Goal: Find specific page/section: Find specific page/section

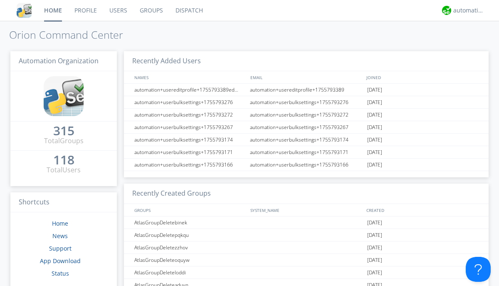
click at [188, 10] on link "Dispatch" at bounding box center [189, 10] width 40 height 21
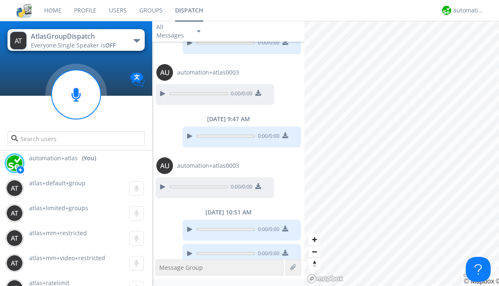
scroll to position [639, 0]
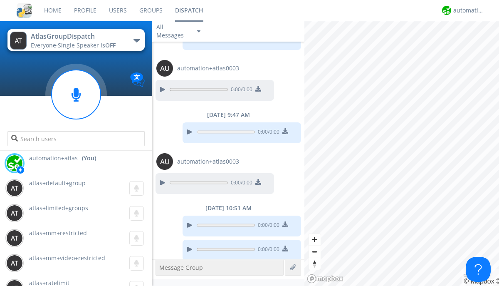
click at [136, 40] on div "button" at bounding box center [136, 40] width 7 height 3
click at [0, 0] on span "[PERSON_NAME]" at bounding box center [0, 0] width 0 height 0
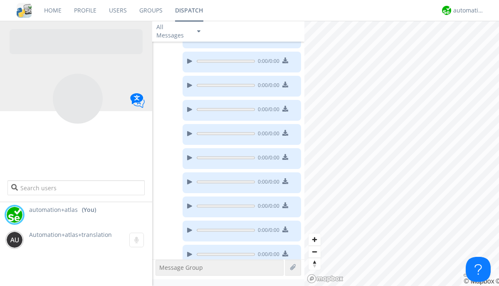
scroll to position [304, 0]
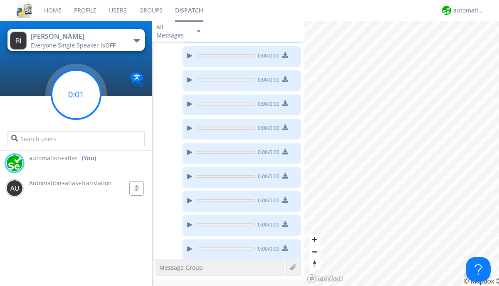
click at [76, 94] on g at bounding box center [76, 94] width 49 height 49
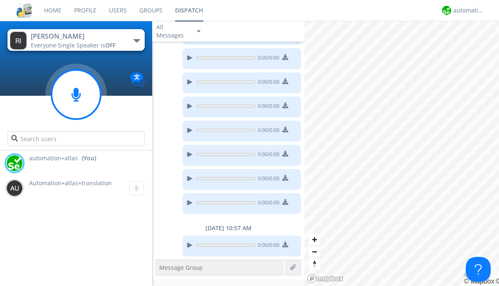
scroll to position [394, 0]
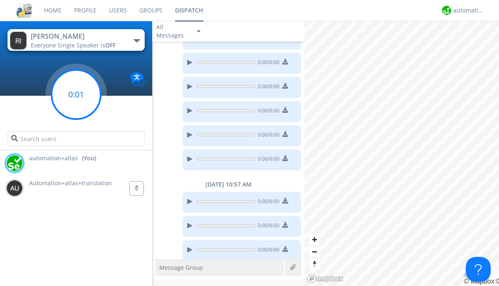
click at [76, 94] on g at bounding box center [76, 94] width 49 height 49
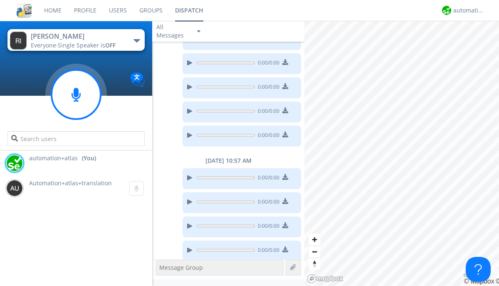
scroll to position [418, 0]
click at [76, 94] on g at bounding box center [76, 94] width 49 height 49
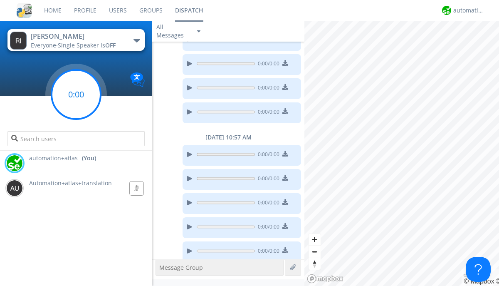
scroll to position [441, 0]
click at [76, 94] on g at bounding box center [76, 94] width 49 height 49
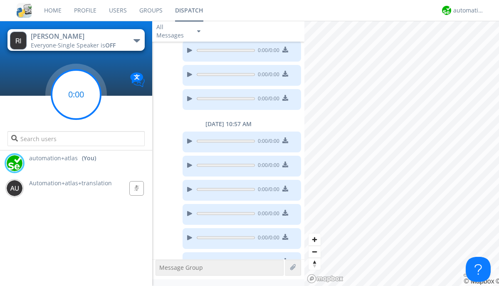
scroll to position [466, 0]
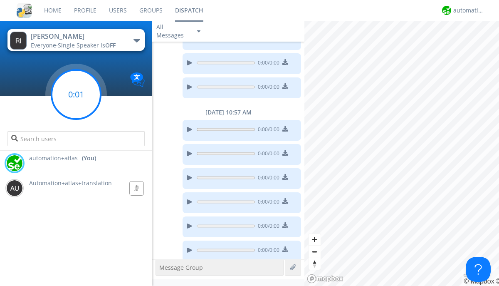
click at [76, 94] on g at bounding box center [76, 94] width 49 height 49
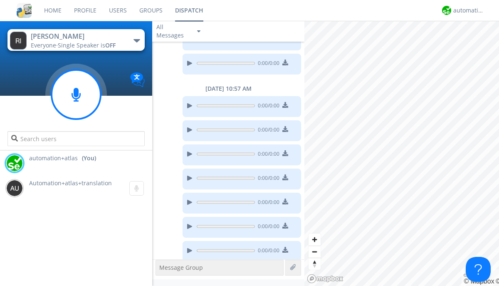
scroll to position [489, 0]
click at [76, 94] on g at bounding box center [76, 94] width 49 height 49
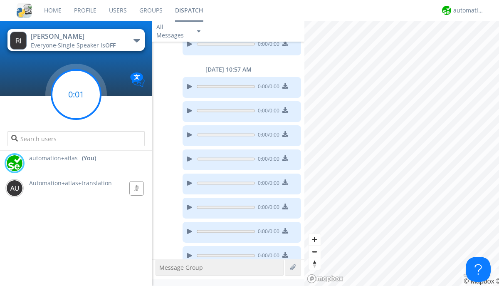
click at [76, 94] on g at bounding box center [76, 94] width 49 height 49
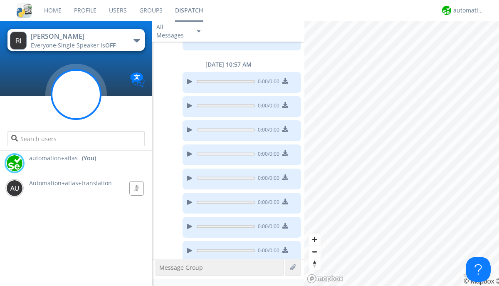
scroll to position [537, 0]
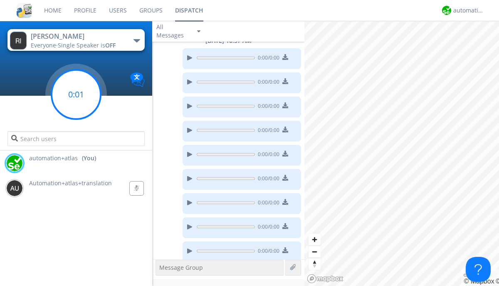
click at [76, 94] on g at bounding box center [76, 94] width 49 height 49
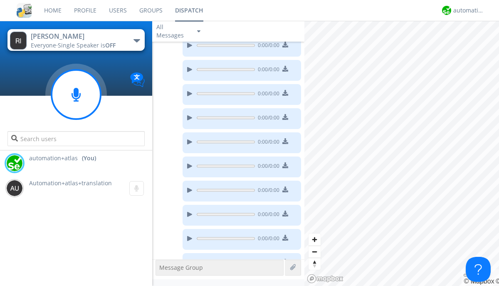
scroll to position [585, 0]
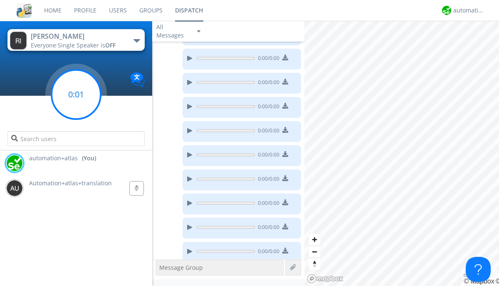
click at [76, 94] on g at bounding box center [76, 94] width 49 height 49
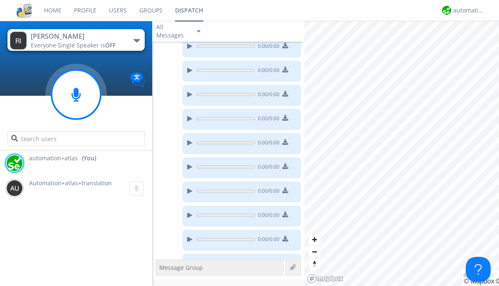
scroll to position [657, 0]
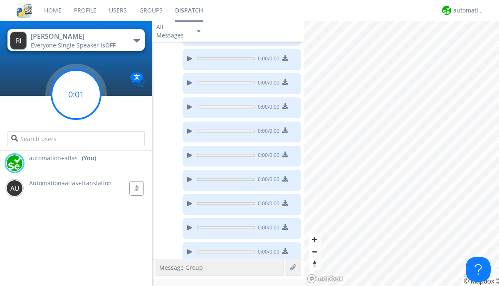
click at [76, 94] on g at bounding box center [76, 94] width 49 height 49
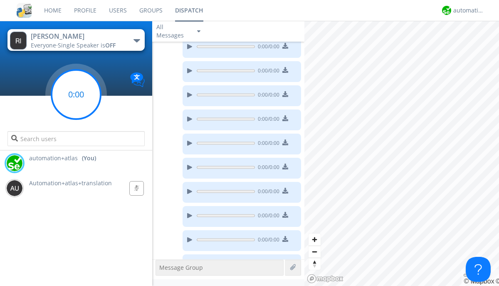
scroll to position [705, 0]
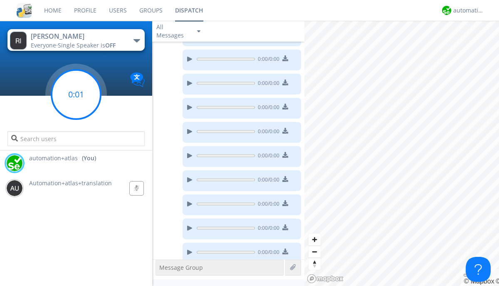
click at [76, 94] on g at bounding box center [76, 94] width 49 height 49
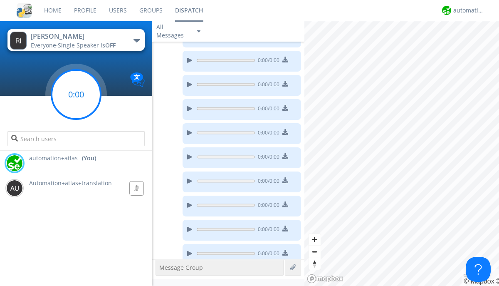
scroll to position [776, 0]
click at [76, 94] on g at bounding box center [76, 94] width 49 height 49
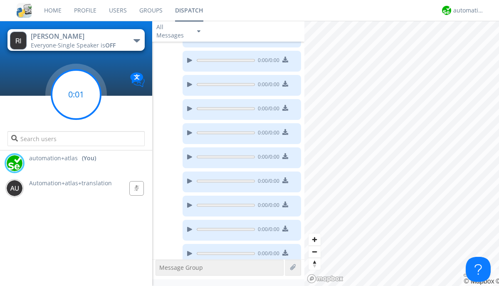
click at [76, 94] on g at bounding box center [76, 94] width 49 height 49
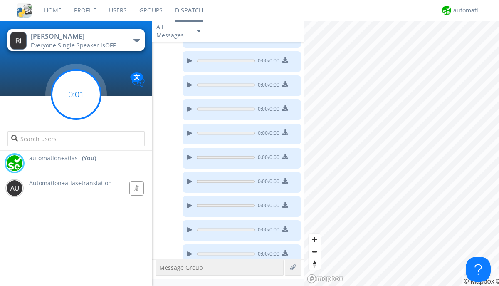
click at [76, 94] on g at bounding box center [76, 94] width 49 height 49
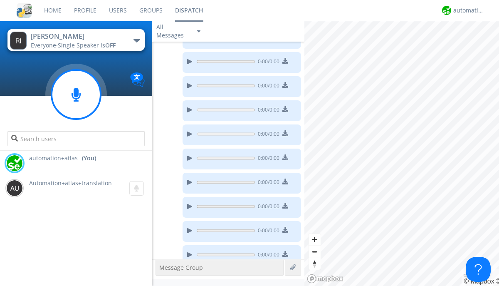
scroll to position [967, 0]
click at [76, 94] on g at bounding box center [76, 94] width 49 height 49
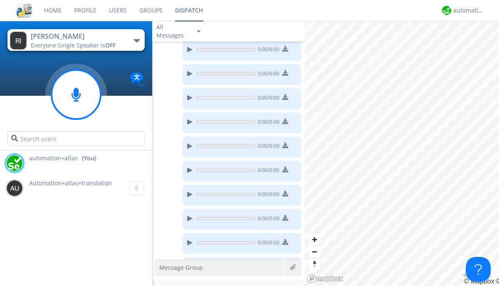
scroll to position [1015, 0]
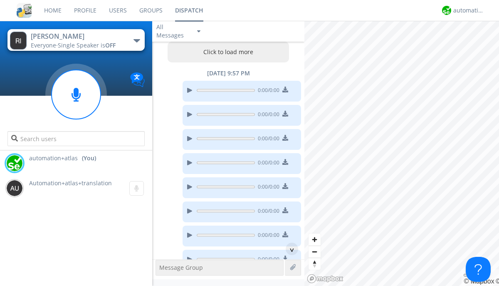
click at [226, 52] on button "Click to load more" at bounding box center [229, 52] width 122 height 21
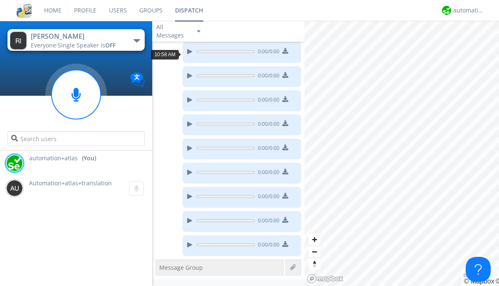
scroll to position [1014, 0]
